Goal: Information Seeking & Learning: Learn about a topic

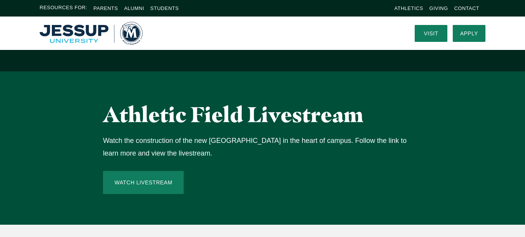
scroll to position [296, 0]
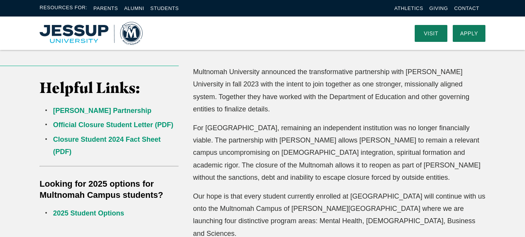
scroll to position [199, 0]
click at [120, 139] on link "Closure Student 2024 Fact Sheet (PDF)" at bounding box center [107, 146] width 108 height 20
click at [95, 109] on link "Jessup Partnership" at bounding box center [102, 111] width 98 height 8
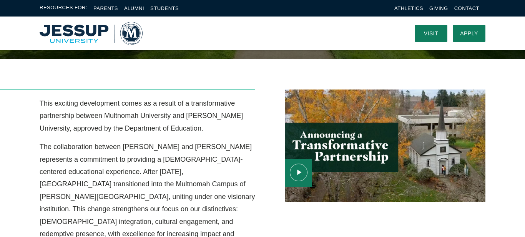
scroll to position [192, 0]
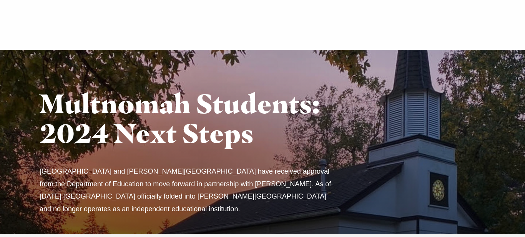
scroll to position [199, 0]
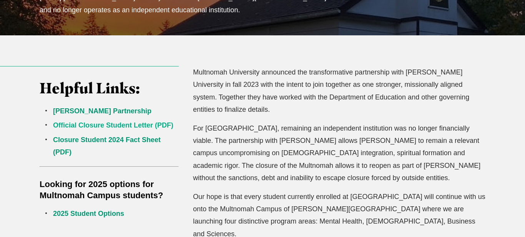
click at [141, 124] on link "Official Closure Student Letter (PDF)" at bounding box center [113, 125] width 120 height 8
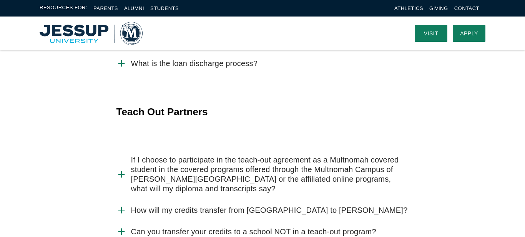
scroll to position [1363, 0]
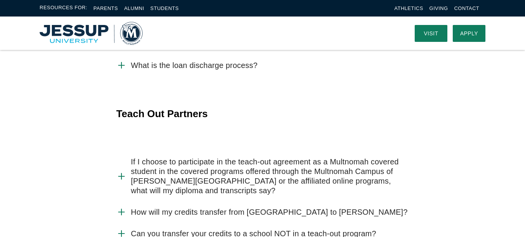
click at [123, 171] on icon "Accordion" at bounding box center [121, 176] width 10 height 10
click at [0, 0] on input "If I choose to participate in the teach-out agreement as a Multnomah covered st…" at bounding box center [0, 0] width 0 height 0
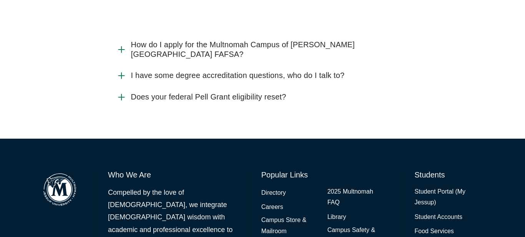
scroll to position [1892, 0]
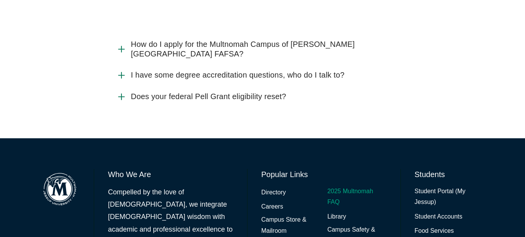
click at [355, 186] on link "2025 Multnomah FAQ" at bounding box center [356, 197] width 59 height 22
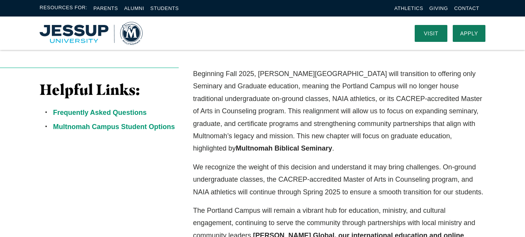
scroll to position [195, 0]
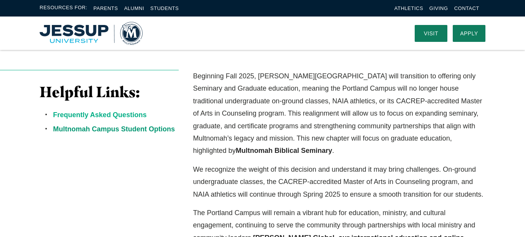
click at [131, 114] on link "Frequently Asked Questions" at bounding box center [99, 115] width 93 height 8
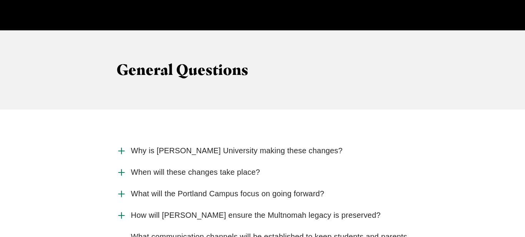
scroll to position [772, 0]
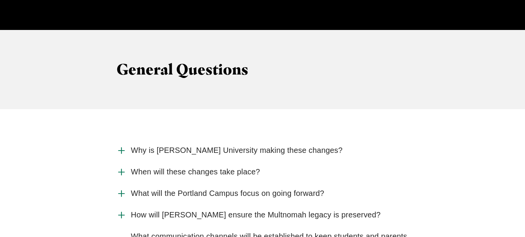
click at [287, 146] on span "Why is [PERSON_NAME] University making these changes?" at bounding box center [237, 151] width 212 height 10
click at [0, 0] on input "Why is [PERSON_NAME] University making these changes?" at bounding box center [0, 0] width 0 height 0
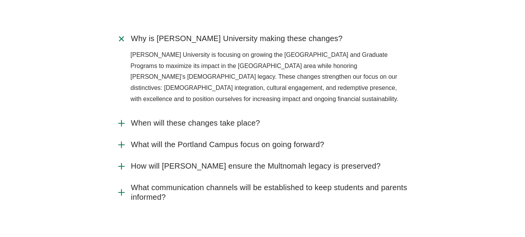
scroll to position [886, 0]
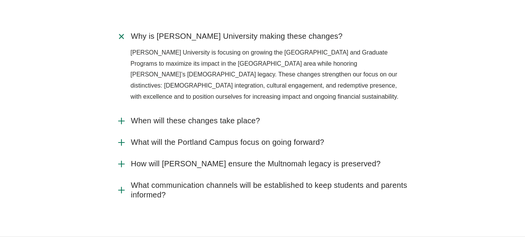
click at [122, 159] on icon "Accordion" at bounding box center [121, 164] width 10 height 10
click at [0, 0] on input "How will [PERSON_NAME] ensure the Multnomah legacy is preserved?" at bounding box center [0, 0] width 0 height 0
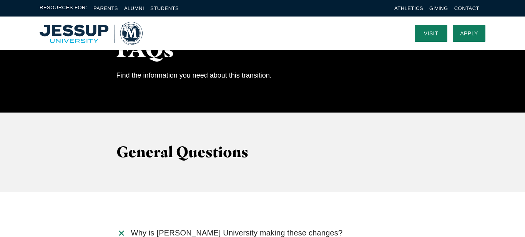
scroll to position [685, 0]
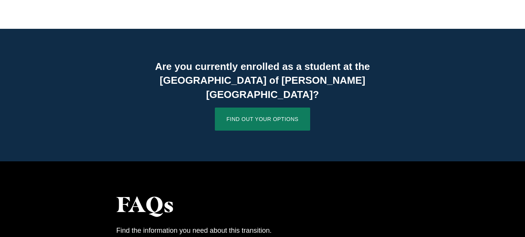
scroll to position [538, 0]
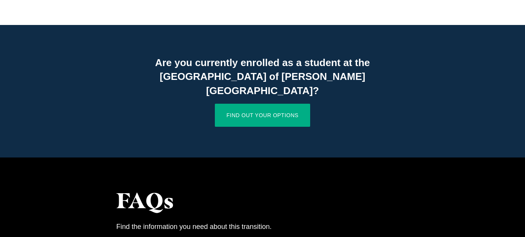
click at [260, 104] on link "Find Out Your Options" at bounding box center [262, 115] width 95 height 23
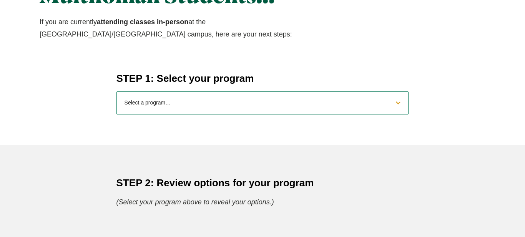
scroll to position [307, 0]
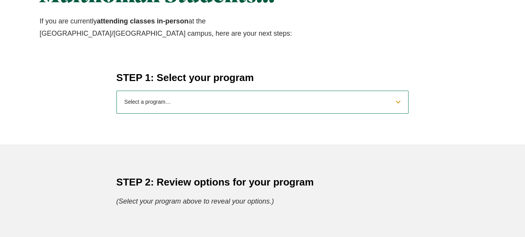
click at [157, 98] on select "Select a program… BS [DEMOGRAPHIC_DATA] and Theology BS Biology BS Business Adm…" at bounding box center [262, 102] width 292 height 23
click at [116, 91] on select "Select a program… BS [DEMOGRAPHIC_DATA] and Theology BS Biology BS Business Adm…" at bounding box center [262, 102] width 292 height 23
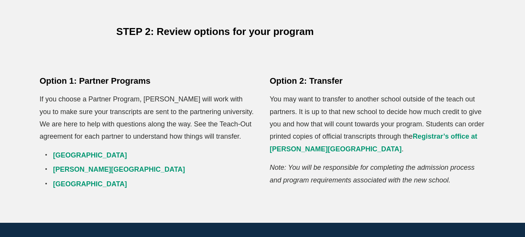
scroll to position [461, 0]
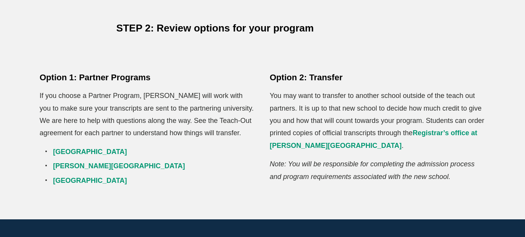
click at [214, 161] on li "[PERSON_NAME][GEOGRAPHIC_DATA]" at bounding box center [154, 166] width 202 height 12
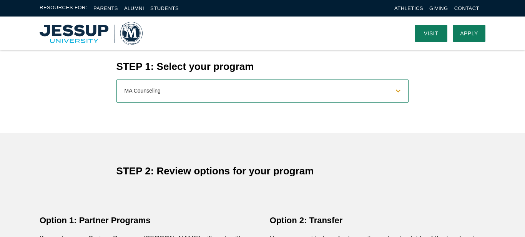
scroll to position [315, 0]
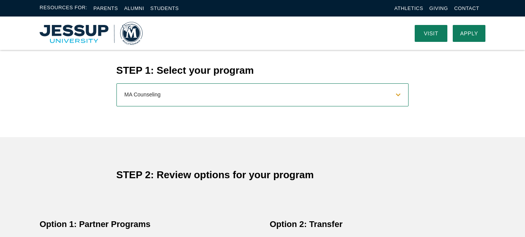
click at [240, 95] on select "Select a program… BS Bible and Theology BS Biology BS Business Administration B…" at bounding box center [262, 94] width 292 height 23
click at [116, 83] on select "Select a program… BS Bible and Theology BS Biology BS Business Administration B…" at bounding box center [262, 94] width 292 height 23
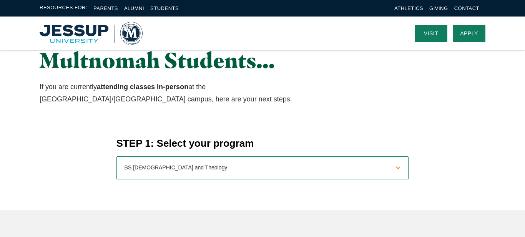
scroll to position [240, 0]
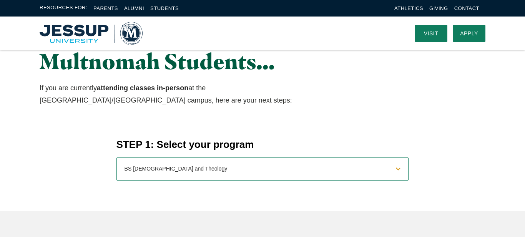
click at [181, 168] on select "Select a program… BS Bible and Theology BS Biology BS Business Administration B…" at bounding box center [262, 169] width 292 height 23
select select "2025biology"
click at [116, 158] on select "Select a program… BS Bible and Theology BS Biology BS Business Administration B…" at bounding box center [262, 169] width 292 height 23
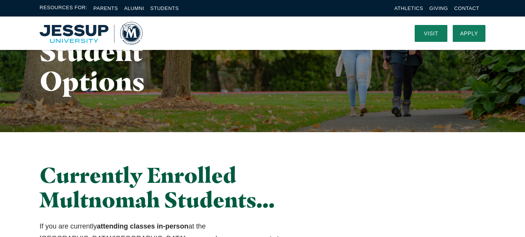
scroll to position [0, 0]
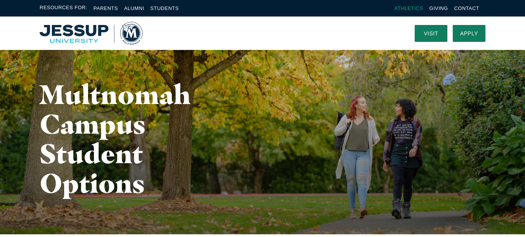
click at [407, 8] on link "Athletics" at bounding box center [408, 8] width 29 height 6
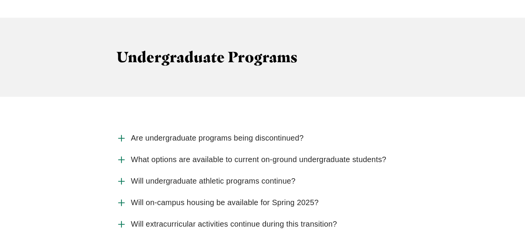
scroll to position [1047, 0]
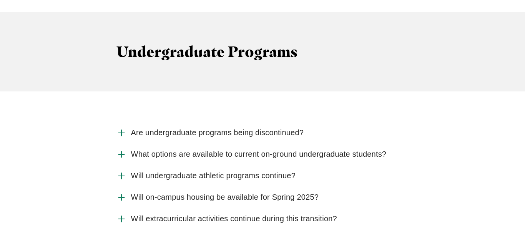
click at [125, 128] on icon "Accordion" at bounding box center [121, 133] width 10 height 10
click at [0, 0] on input "Are undergraduate programs being discontinued?" at bounding box center [0, 0] width 0 height 0
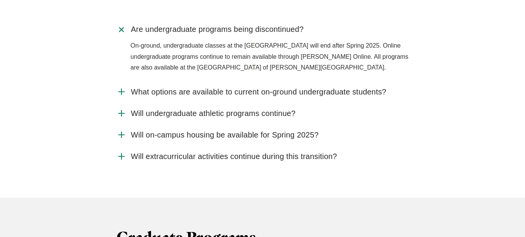
scroll to position [1151, 0]
click at [132, 108] on span "Will undergraduate athletic programs continue?" at bounding box center [213, 113] width 164 height 10
click at [0, 0] on input "Will undergraduate athletic programs continue?" at bounding box center [0, 0] width 0 height 0
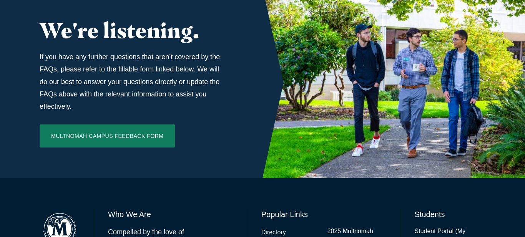
scroll to position [2665, 0]
